Goal: Transaction & Acquisition: Purchase product/service

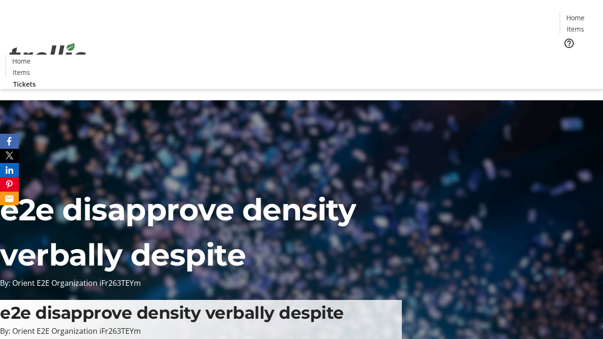
click at [568, 55] on span "Tickets" at bounding box center [579, 60] width 23 height 10
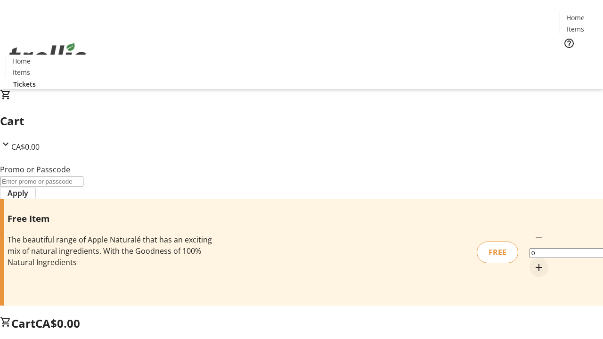
click at [534, 262] on mat-icon "Increment by one" at bounding box center [539, 267] width 11 height 11
type input "1"
